Goal: Transaction & Acquisition: Subscribe to service/newsletter

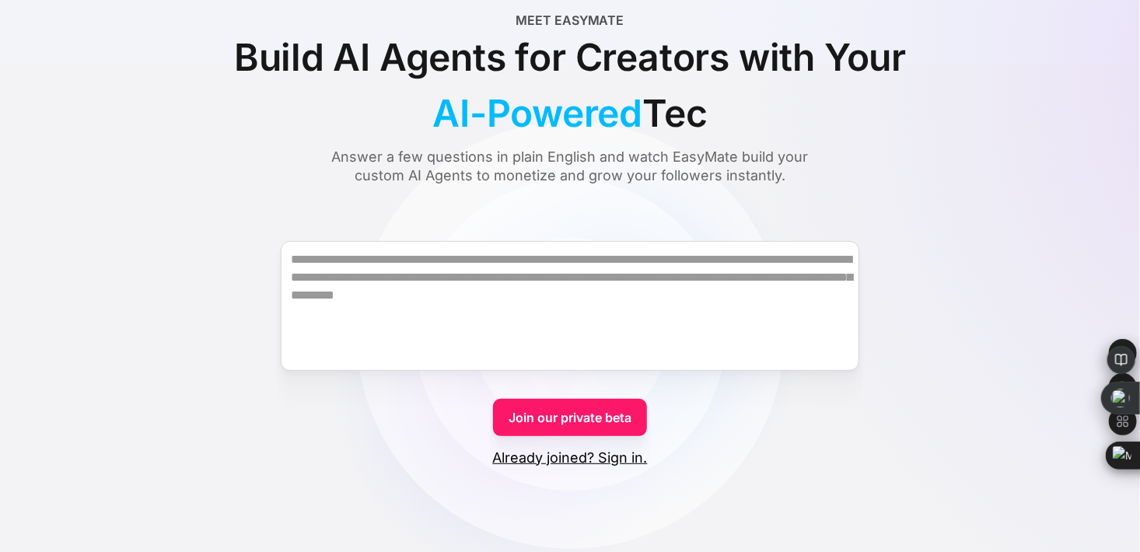
click at [539, 415] on link "Join our private beta" at bounding box center [570, 417] width 154 height 37
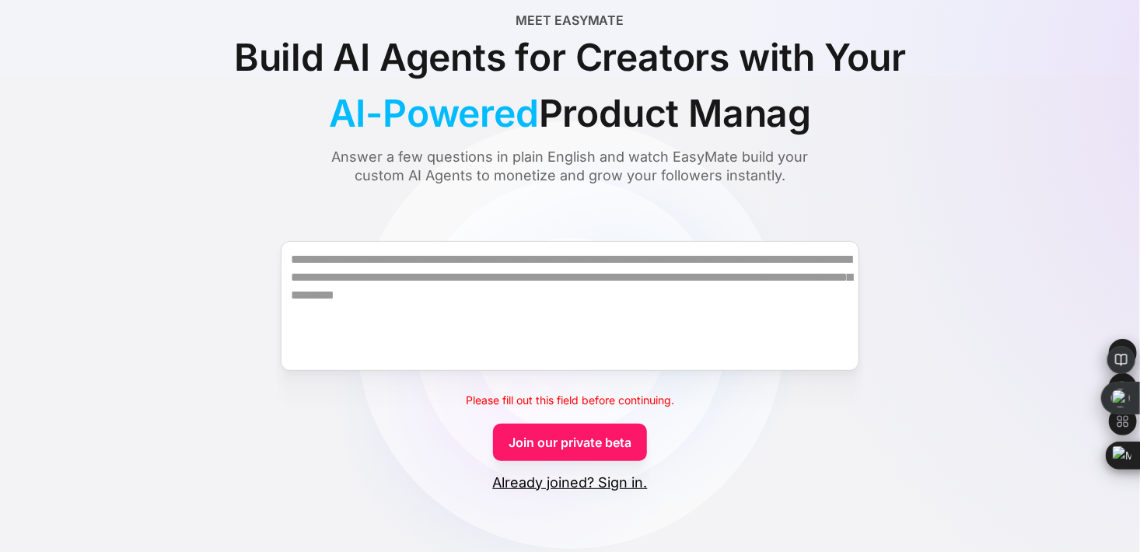
click at [548, 443] on link "Join our private beta" at bounding box center [570, 442] width 154 height 37
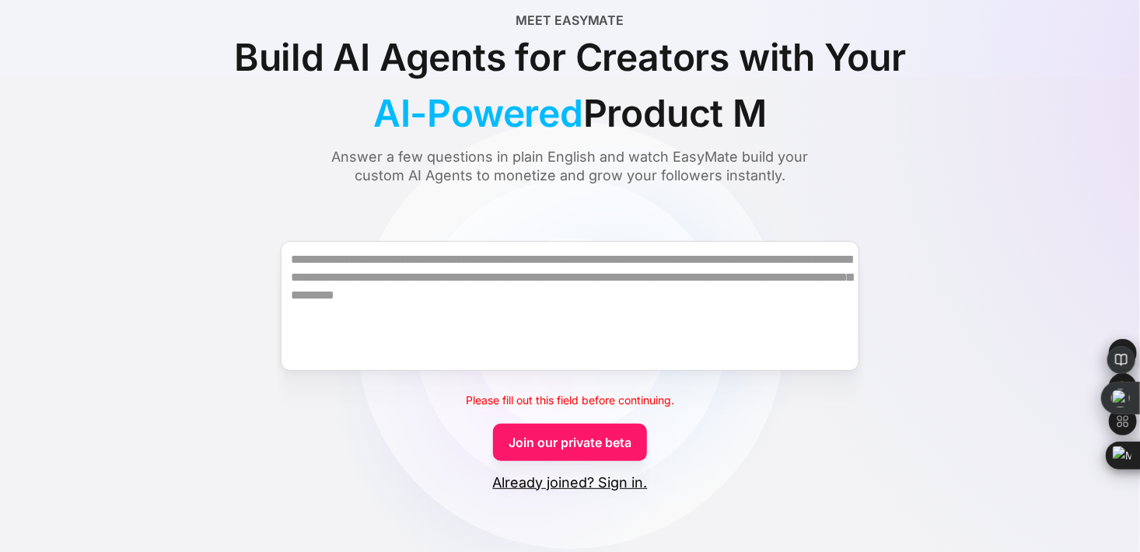
click at [548, 443] on link "Join our private beta" at bounding box center [570, 442] width 154 height 37
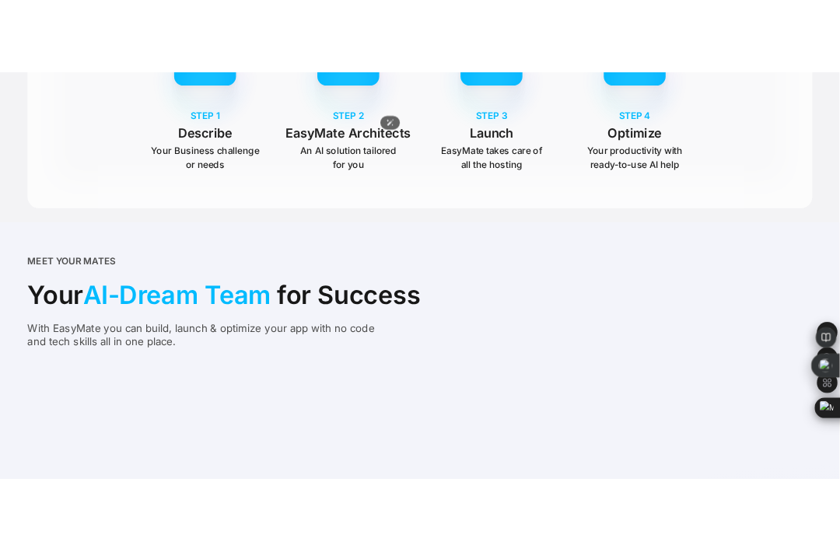
scroll to position [992, 0]
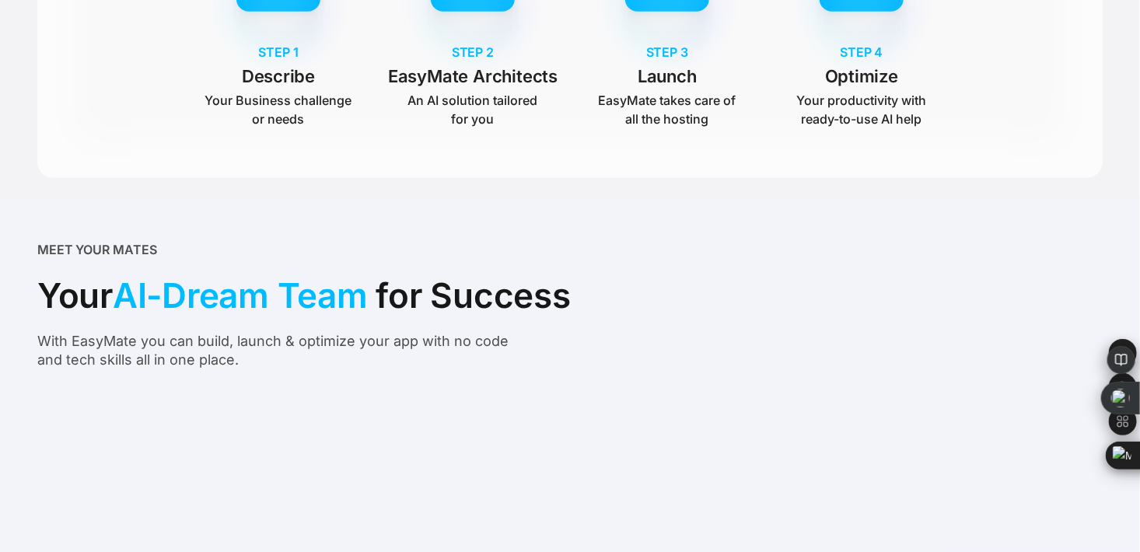
click at [548, 450] on div "CodeMate Turns actionable plans into production-ready code" at bounding box center [568, 504] width 338 height 129
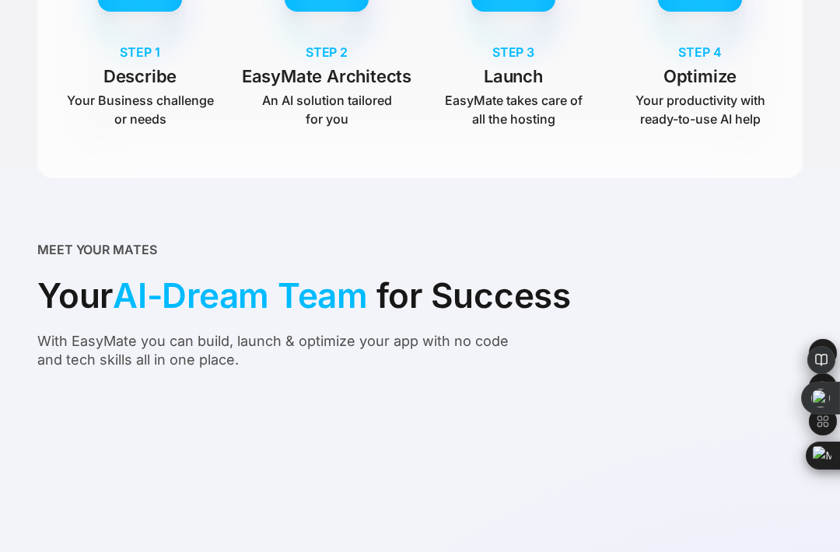
click at [103, 177] on div "Meet EasyMate Build AI Agents for Creators with Your AI-Powered Analyst Answer …" at bounding box center [419, 53] width 765 height 2065
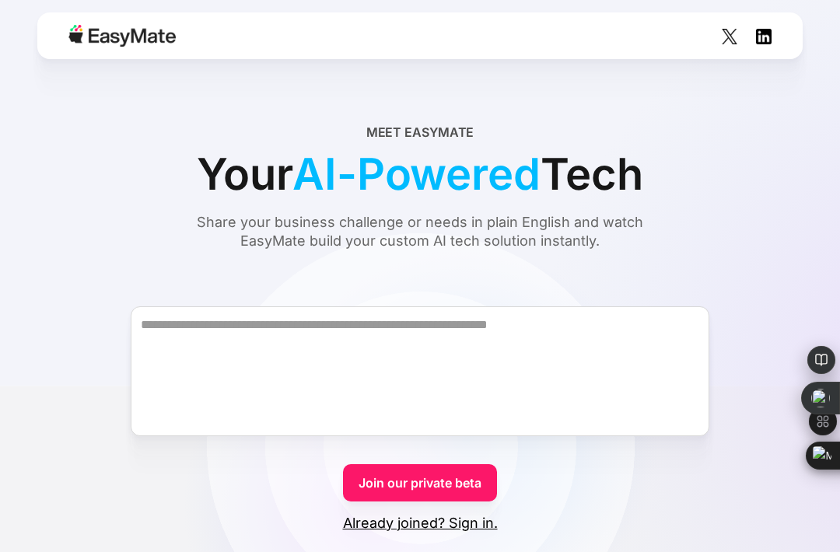
click at [386, 492] on link "Join our private beta" at bounding box center [420, 482] width 154 height 37
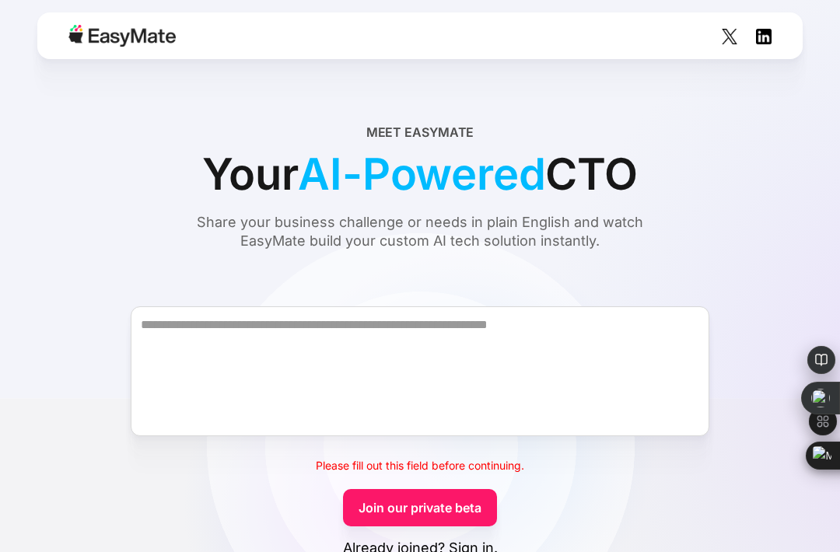
click at [384, 509] on link "Join our private beta" at bounding box center [420, 507] width 154 height 37
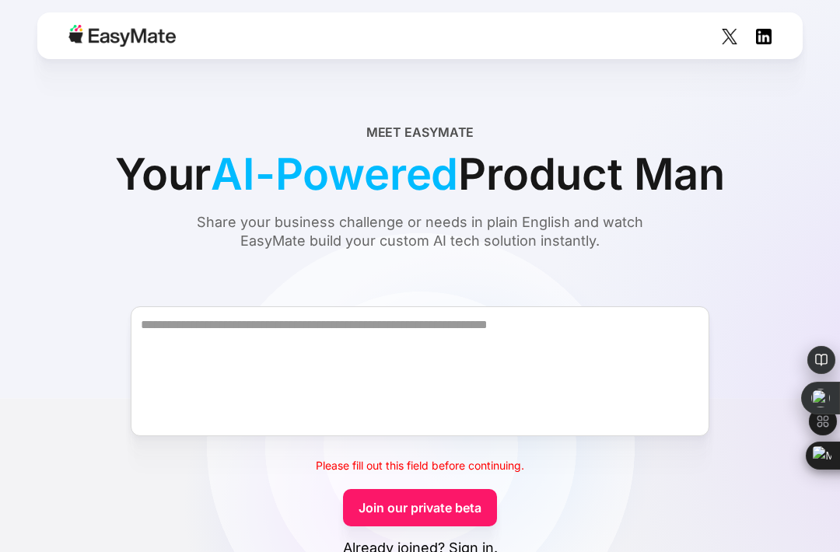
click at [384, 509] on link "Join our private beta" at bounding box center [420, 507] width 154 height 37
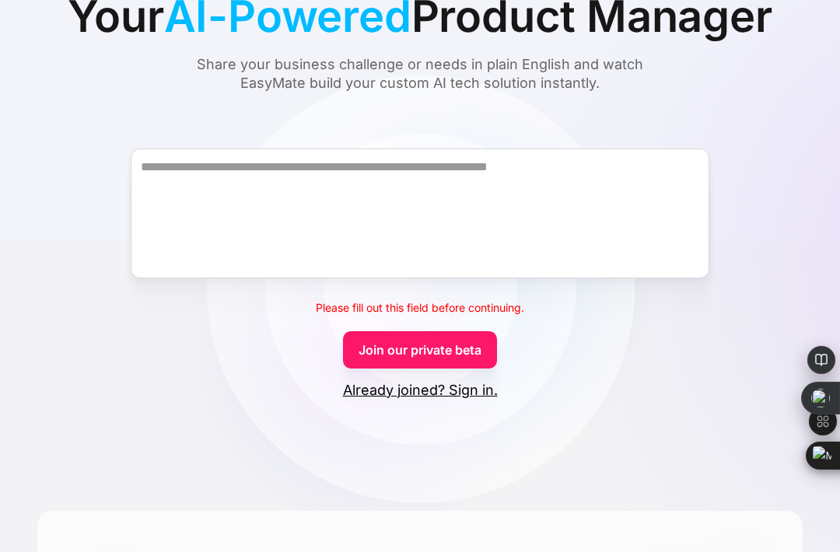
scroll to position [160, 0]
